Goal: Navigation & Orientation: Find specific page/section

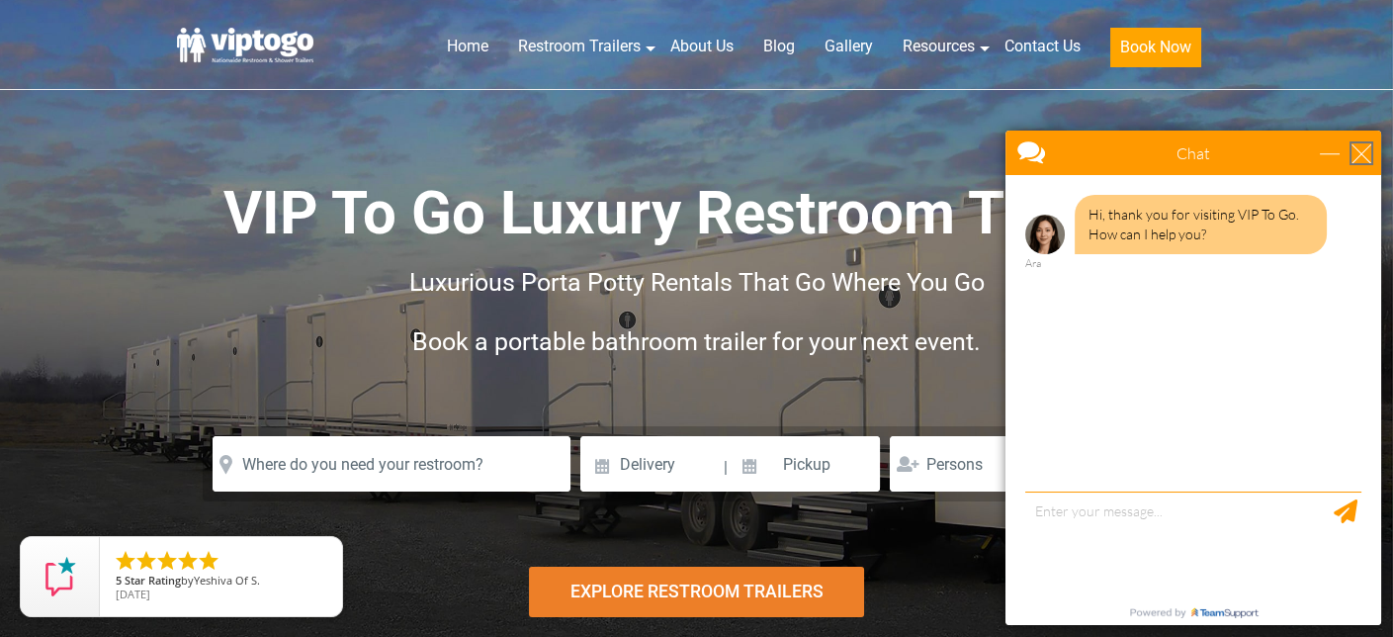
click at [1365, 152] on div "close" at bounding box center [1362, 153] width 20 height 20
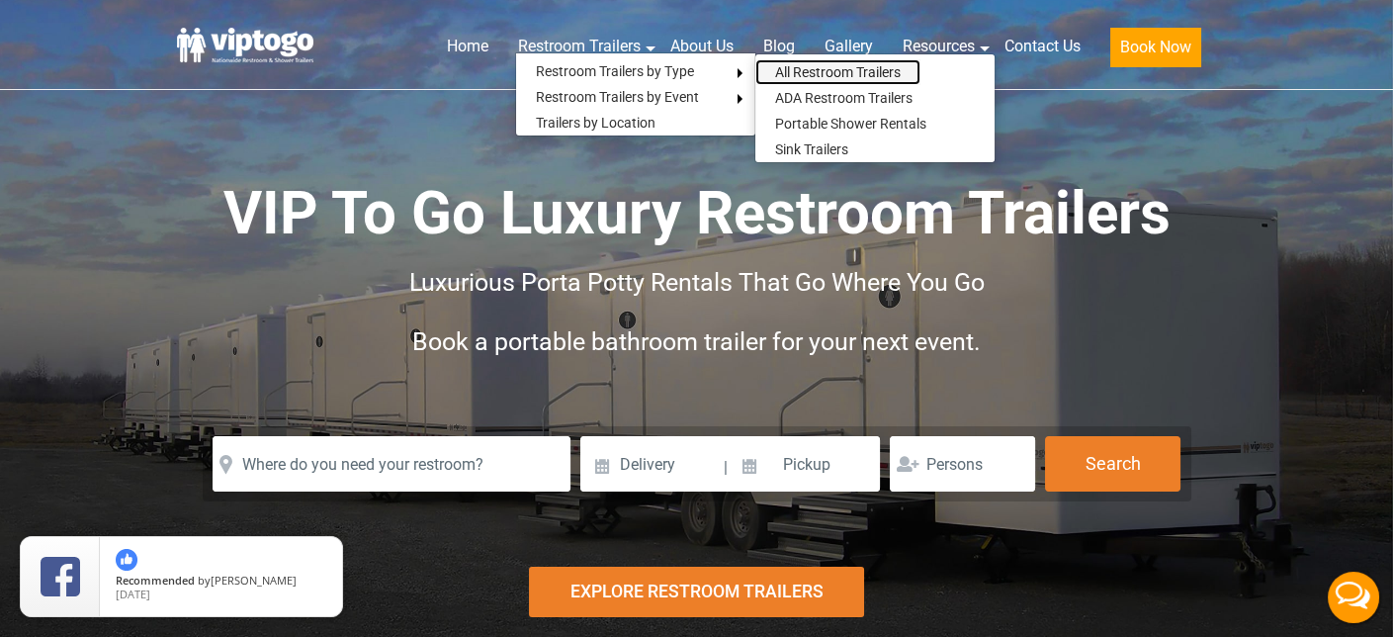
click at [829, 72] on link "All Restroom Trailers" at bounding box center [837, 72] width 165 height 26
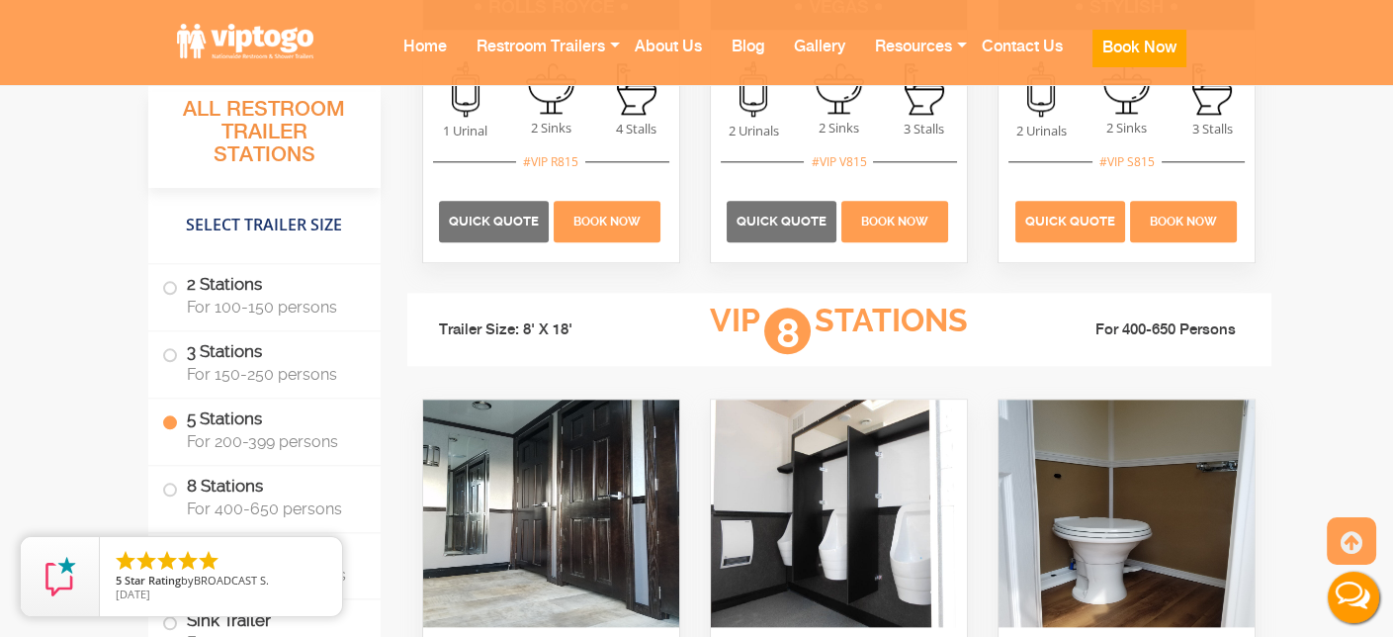
scroll to position [3955, 0]
